Goal: Task Accomplishment & Management: Use online tool/utility

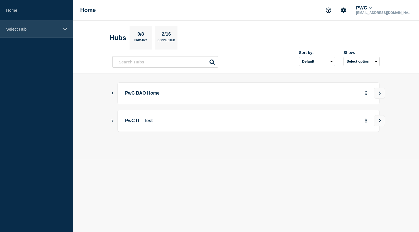
click at [57, 28] on p "Select Hub" at bounding box center [32, 29] width 53 height 5
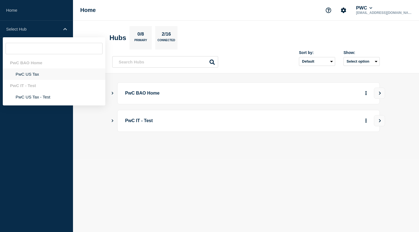
click at [31, 73] on li "PwC US Tax" at bounding box center [54, 73] width 102 height 11
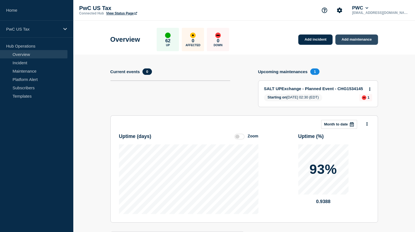
click at [354, 38] on link "Add maintenance" at bounding box center [356, 40] width 42 height 10
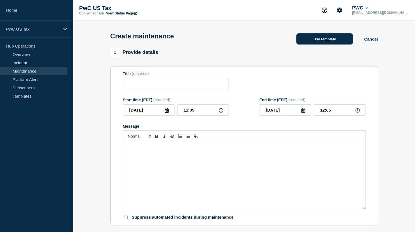
click at [337, 39] on button "Use template" at bounding box center [324, 38] width 57 height 11
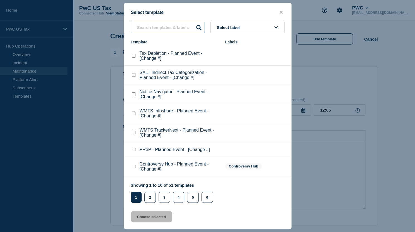
click at [158, 29] on input "text" at bounding box center [168, 27] width 74 height 11
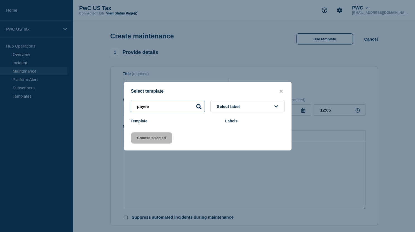
type input "payee"
click at [235, 56] on div at bounding box center [207, 116] width 415 height 232
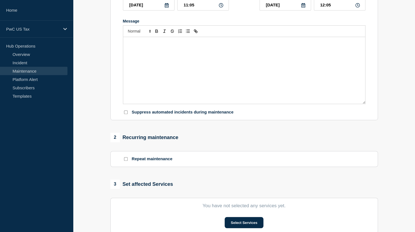
scroll to position [156, 0]
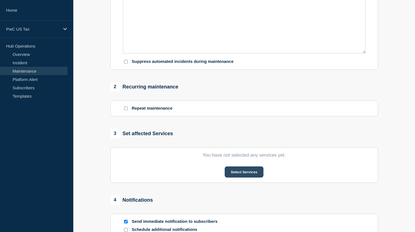
click at [244, 174] on button "Select Services" at bounding box center [243, 171] width 39 height 11
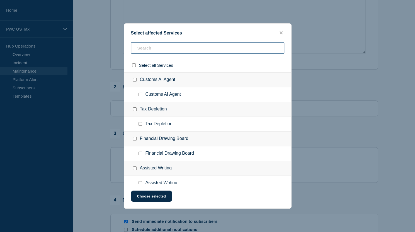
click at [214, 46] on input "text" at bounding box center [207, 47] width 153 height 11
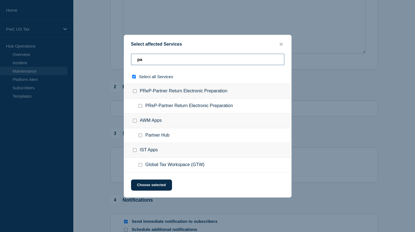
type input "pay"
checkbox input "true"
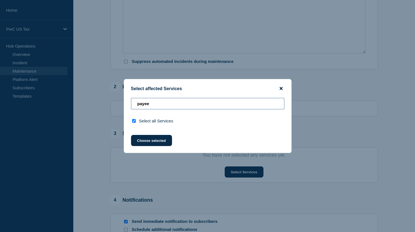
type input "payee"
click at [280, 88] on icon "close button" at bounding box center [280, 88] width 3 height 4
